Goal: Entertainment & Leisure: Consume media (video, audio)

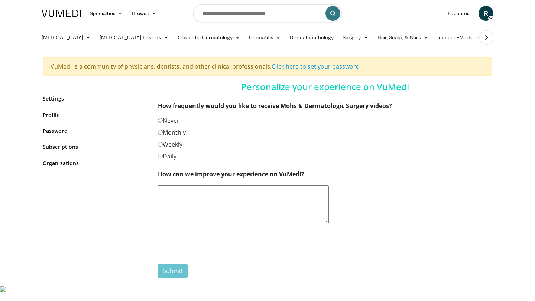
click at [484, 16] on span "R" at bounding box center [485, 13] width 15 height 15
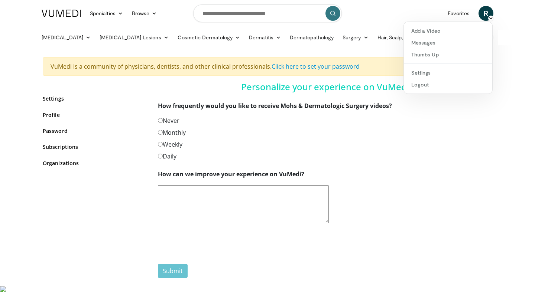
click at [488, 17] on icon at bounding box center [490, 18] width 5 height 5
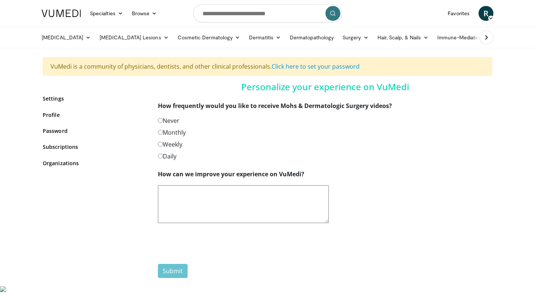
click at [491, 17] on icon at bounding box center [490, 18] width 5 height 5
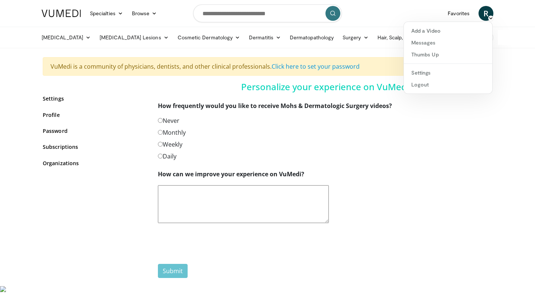
click at [491, 17] on icon at bounding box center [490, 18] width 5 height 5
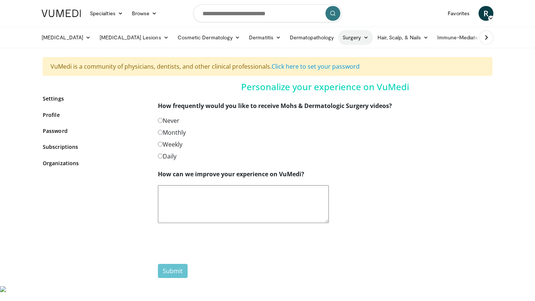
click at [363, 39] on icon at bounding box center [365, 37] width 5 height 5
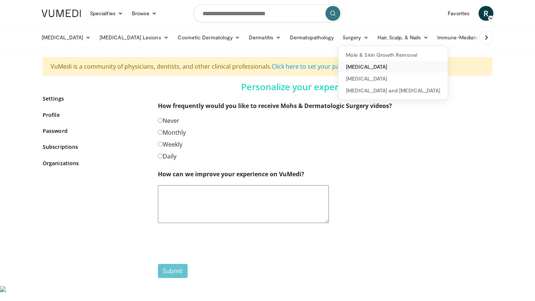
click at [338, 68] on link "[MEDICAL_DATA]" at bounding box center [392, 67] width 109 height 12
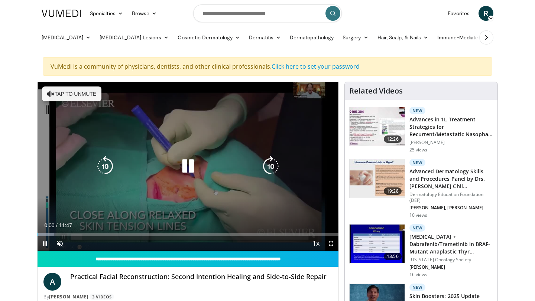
click at [190, 167] on icon "Video Player" at bounding box center [188, 166] width 21 height 21
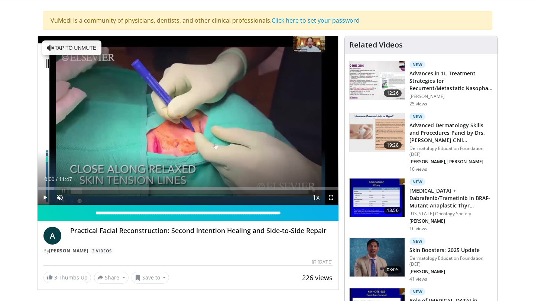
scroll to position [136, 0]
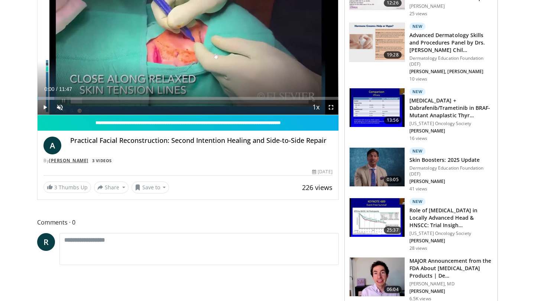
click at [83, 160] on link "[PERSON_NAME]" at bounding box center [68, 160] width 39 height 6
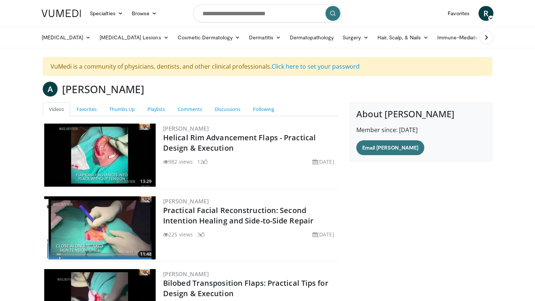
click at [488, 17] on icon at bounding box center [490, 18] width 5 height 5
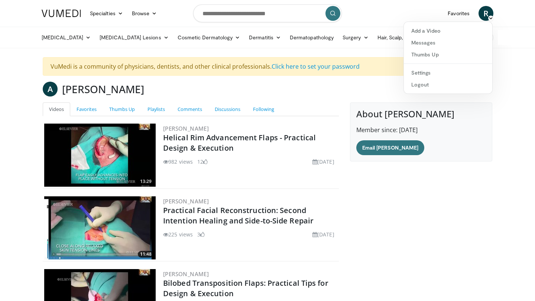
click at [499, 85] on body "Specialties Adult & Family Medicine Allergy, Asthma, Immunology Anesthesiology …" at bounding box center [267, 211] width 535 height 423
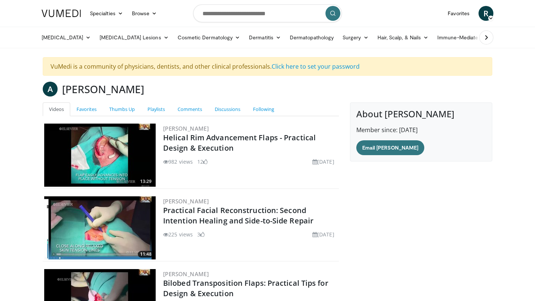
click at [488, 17] on icon at bounding box center [490, 18] width 5 height 5
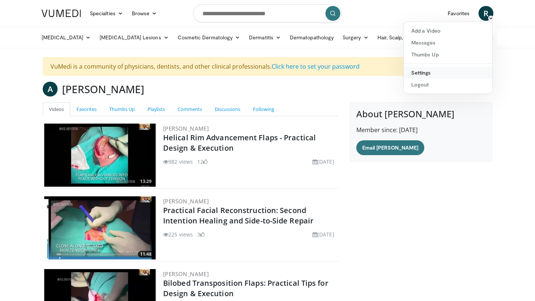
click at [427, 72] on link "Settings" at bounding box center [448, 73] width 88 height 12
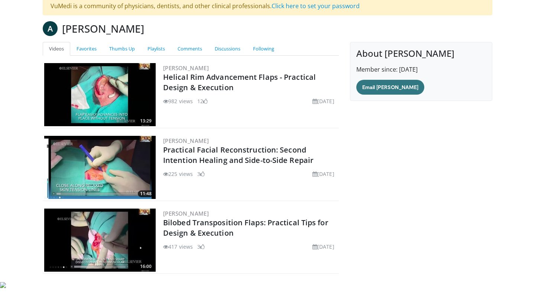
scroll to position [62, 0]
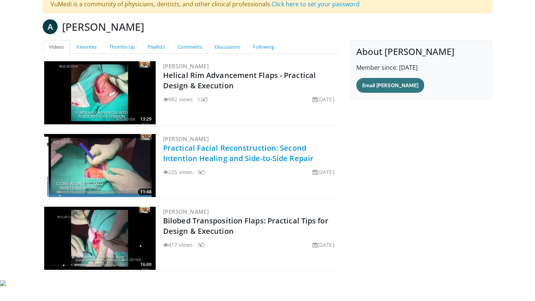
click at [206, 156] on link "Practical Facial Reconstruction: Second Intention Healing and Side-to-Side Repa…" at bounding box center [238, 153] width 150 height 20
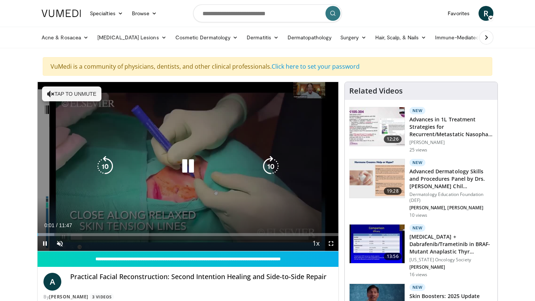
click at [64, 95] on button "Tap to unmute" at bounding box center [71, 94] width 59 height 15
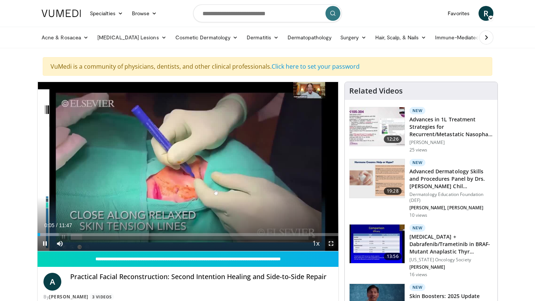
click at [329, 244] on span "Video Player" at bounding box center [330, 243] width 15 height 15
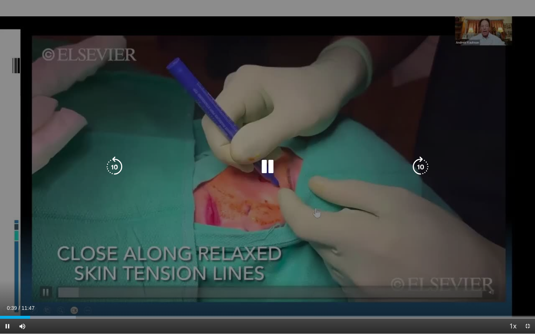
click at [267, 166] on icon "Video Player" at bounding box center [267, 166] width 21 height 21
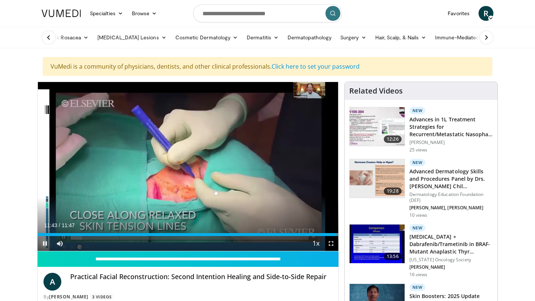
click at [46, 243] on span "Video Player" at bounding box center [45, 243] width 15 height 15
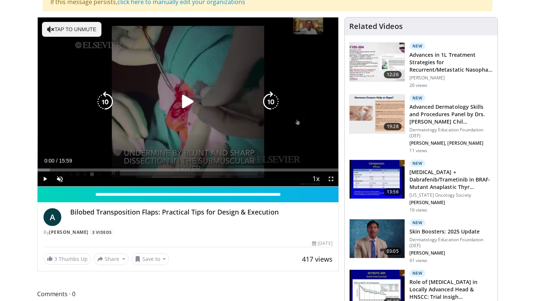
scroll to position [129, 0]
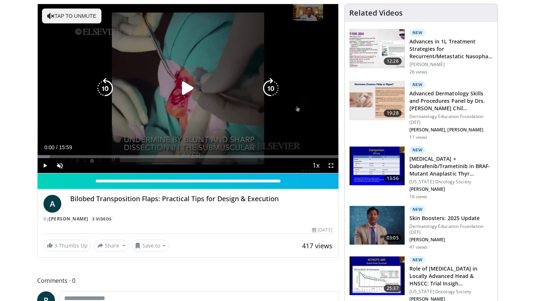
click at [79, 14] on button "Tap to unmute" at bounding box center [71, 16] width 59 height 15
click at [188, 92] on icon "Video Player" at bounding box center [188, 88] width 21 height 21
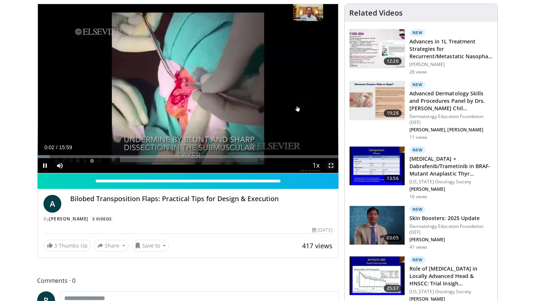
click at [333, 166] on span "Video Player" at bounding box center [330, 165] width 15 height 15
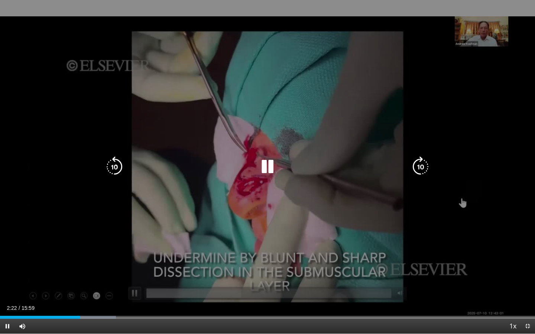
click at [262, 164] on icon "Video Player" at bounding box center [267, 166] width 21 height 21
click at [263, 166] on icon "Video Player" at bounding box center [267, 166] width 21 height 21
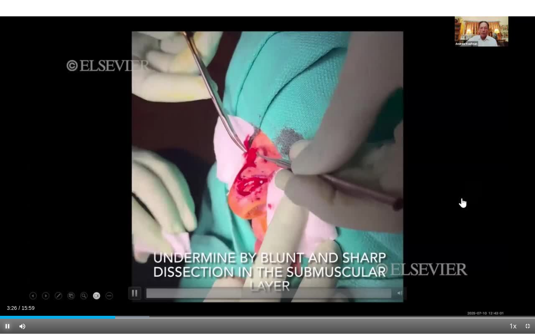
click at [9, 301] on span "Video Player" at bounding box center [7, 326] width 15 height 15
click at [0, 301] on button "Play" at bounding box center [7, 326] width 15 height 15
click at [7, 301] on span "Video Player" at bounding box center [7, 326] width 15 height 15
click at [6, 301] on span "Video Player" at bounding box center [7, 326] width 15 height 15
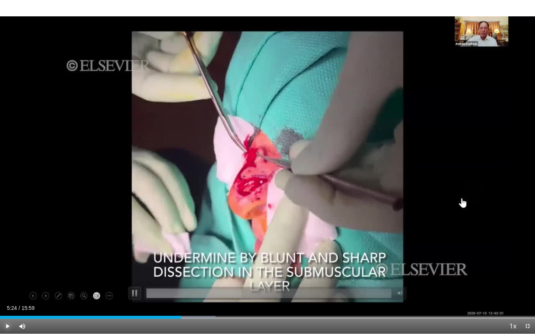
click at [0, 301] on button "Play" at bounding box center [7, 326] width 15 height 15
click at [5, 301] on span "Video Player" at bounding box center [7, 326] width 15 height 15
click at [9, 301] on span "Video Player" at bounding box center [7, 326] width 15 height 15
click at [6, 301] on span "Video Player" at bounding box center [7, 326] width 15 height 15
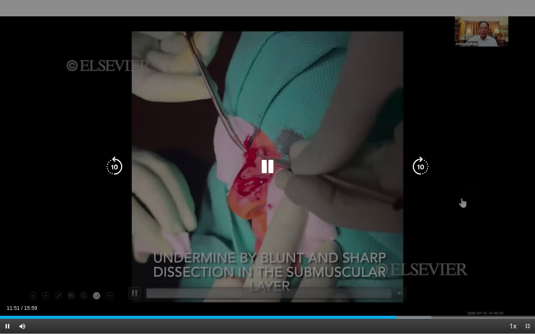
click at [264, 171] on icon "Video Player" at bounding box center [267, 166] width 21 height 21
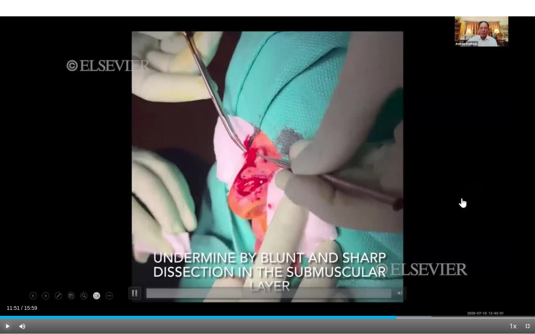
click at [7, 301] on span "Video Player" at bounding box center [7, 326] width 15 height 15
click at [6, 301] on span "Video Player" at bounding box center [7, 326] width 15 height 15
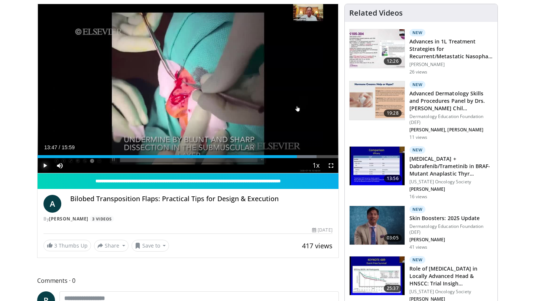
click at [45, 166] on span "Video Player" at bounding box center [45, 165] width 15 height 15
click at [333, 165] on span "Video Player" at bounding box center [330, 165] width 15 height 15
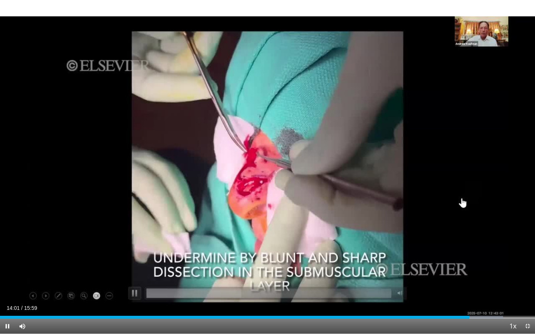
click at [8, 301] on video-js "**********" at bounding box center [267, 167] width 535 height 334
click at [9, 301] on span "Video Player" at bounding box center [7, 326] width 15 height 15
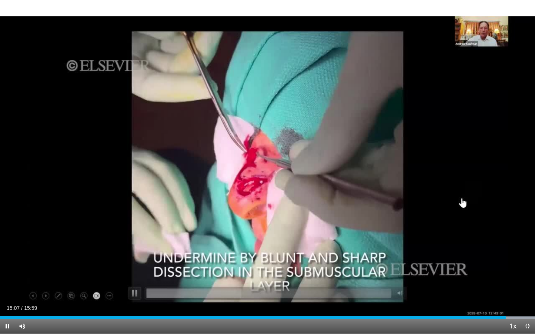
click at [9, 301] on video-js "**********" at bounding box center [267, 167] width 535 height 334
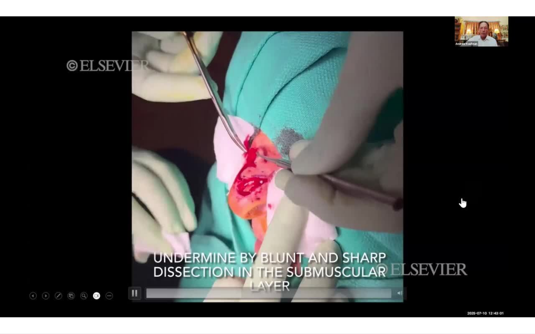
click at [9, 301] on div "10 seconds Tap to unmute" at bounding box center [267, 166] width 535 height 333
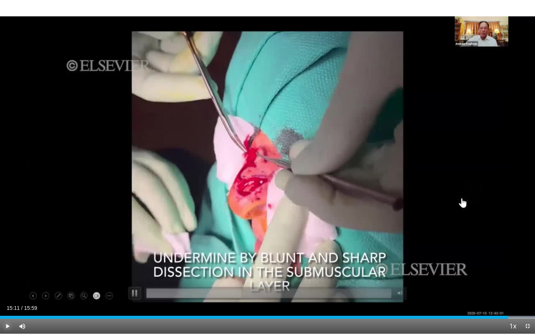
click at [9, 301] on span "Video Player" at bounding box center [7, 326] width 15 height 15
click at [9, 301] on video-js "**********" at bounding box center [267, 167] width 535 height 334
click at [9, 301] on span "Video Player" at bounding box center [7, 326] width 15 height 15
click at [6, 301] on span "Video Player" at bounding box center [7, 326] width 15 height 15
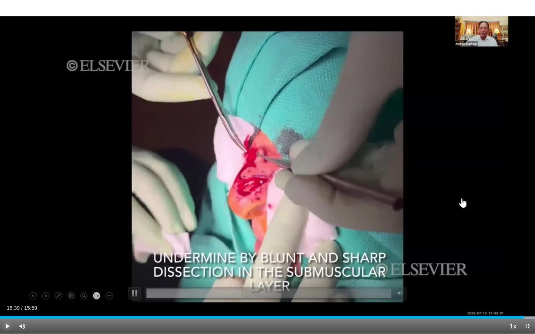
click at [3, 301] on span "Video Player" at bounding box center [7, 326] width 15 height 15
click at [527, 301] on span "Video Player" at bounding box center [527, 326] width 15 height 15
